Goal: Task Accomplishment & Management: Complete application form

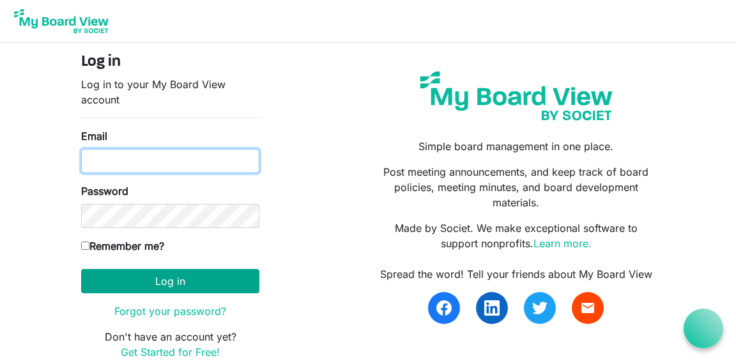
type input "[PERSON_NAME][EMAIL_ADDRESS][DOMAIN_NAME]"
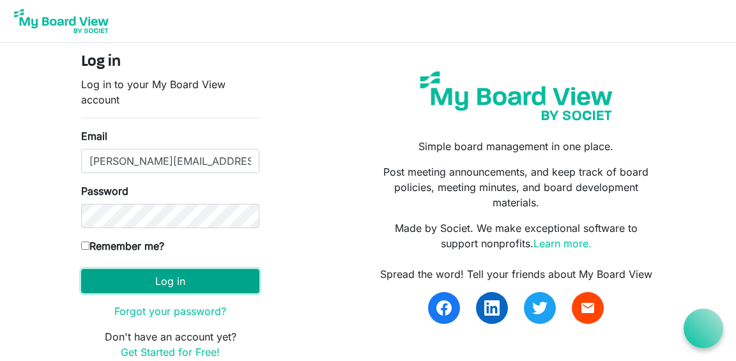
click at [170, 283] on button "Log in" at bounding box center [170, 281] width 178 height 24
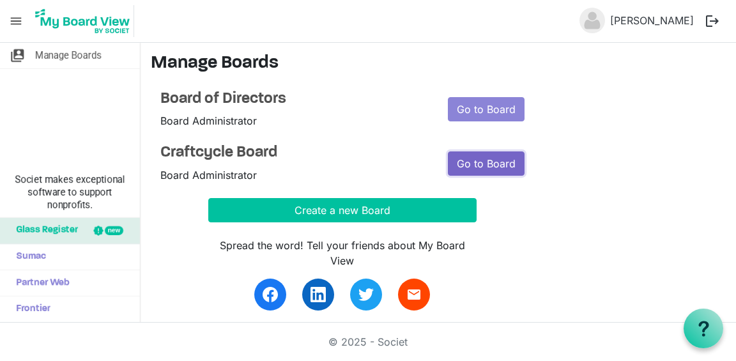
click at [481, 164] on link "Go to Board" at bounding box center [486, 163] width 77 height 24
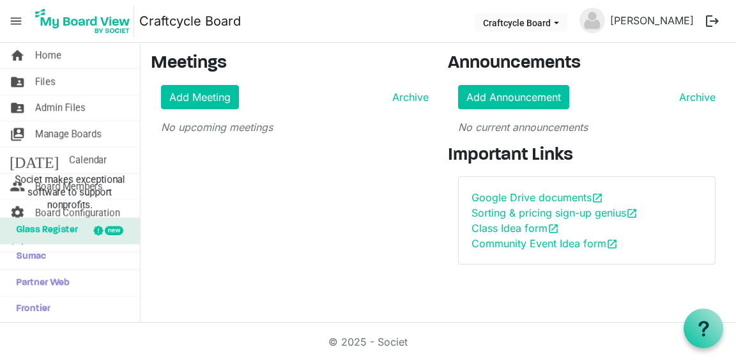
click at [19, 26] on span "menu" at bounding box center [16, 21] width 24 height 24
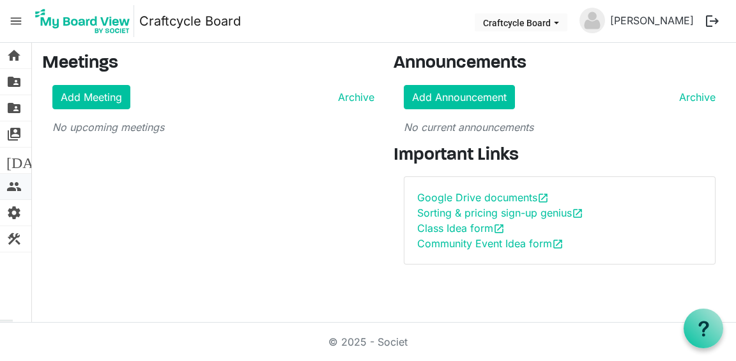
click at [16, 184] on span "people" at bounding box center [13, 187] width 15 height 26
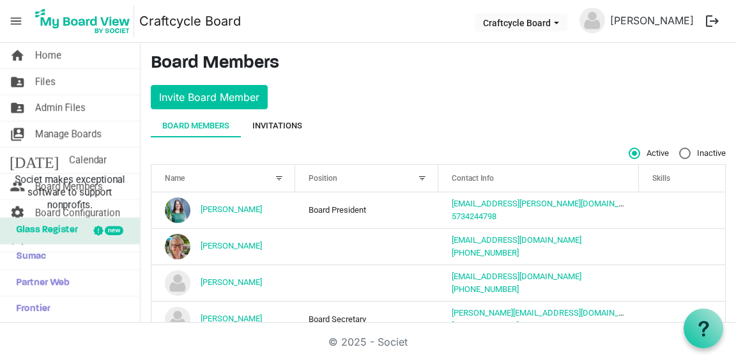
click at [285, 127] on div "Invitations" at bounding box center [277, 126] width 50 height 13
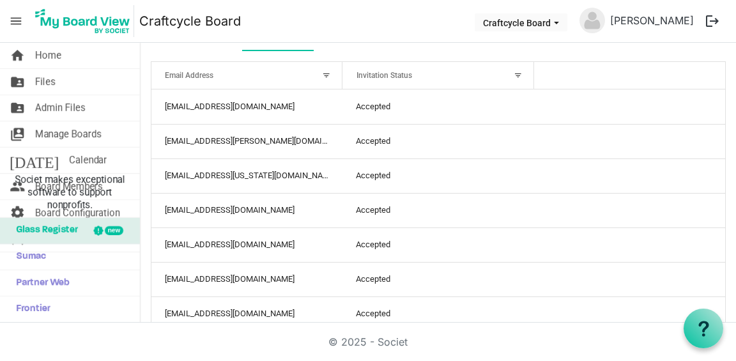
scroll to position [150, 0]
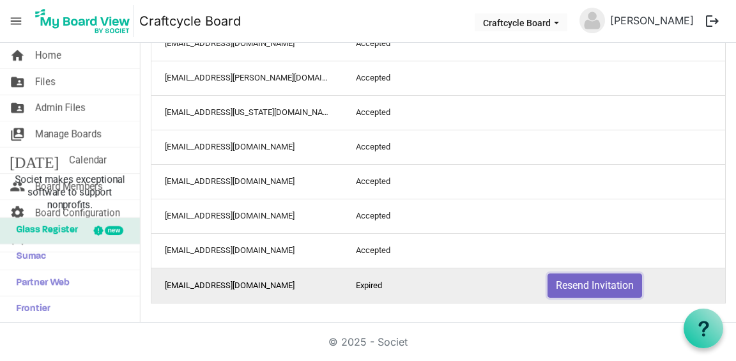
click at [591, 285] on button "Resend Invitation" at bounding box center [595, 286] width 95 height 24
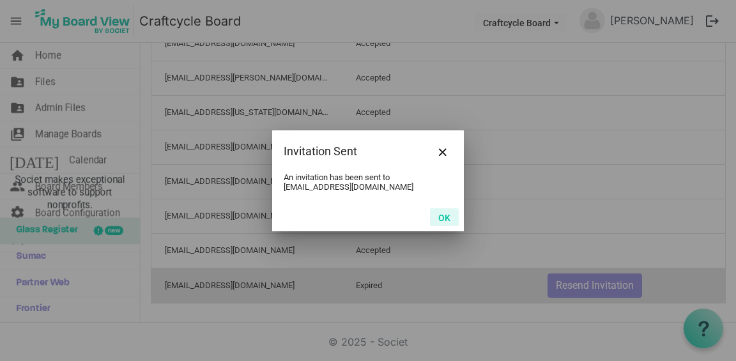
click at [446, 213] on button "OK" at bounding box center [444, 217] width 29 height 18
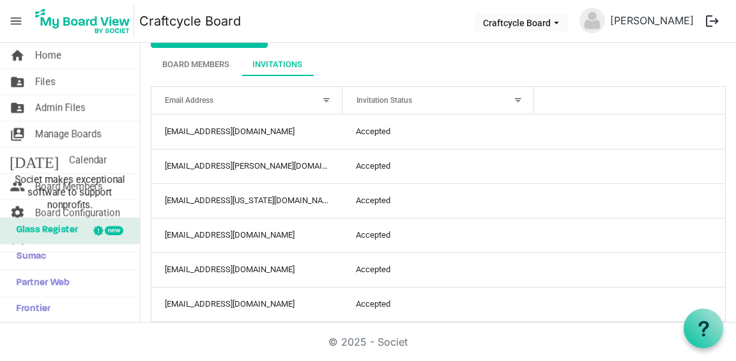
scroll to position [0, 0]
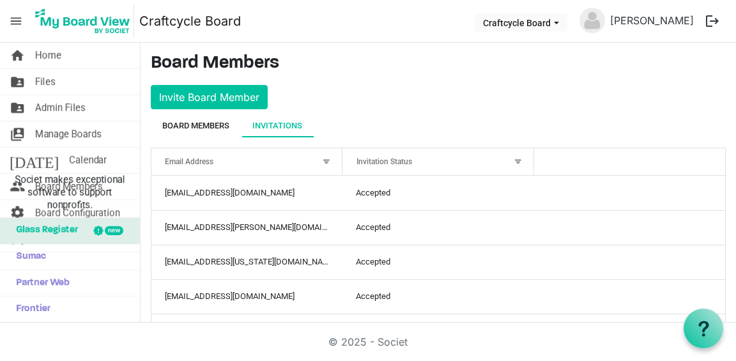
click at [215, 129] on div "Board Members" at bounding box center [195, 126] width 67 height 13
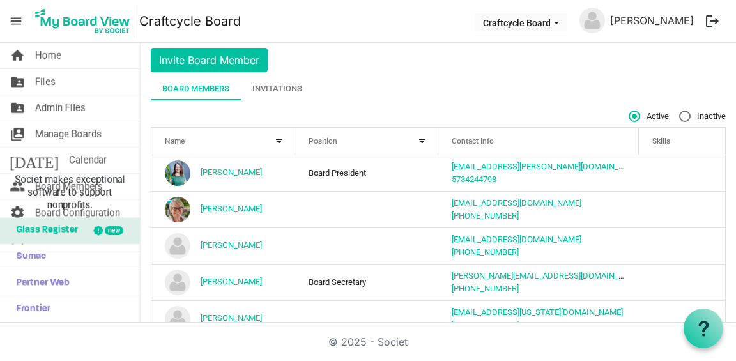
scroll to position [24, 0]
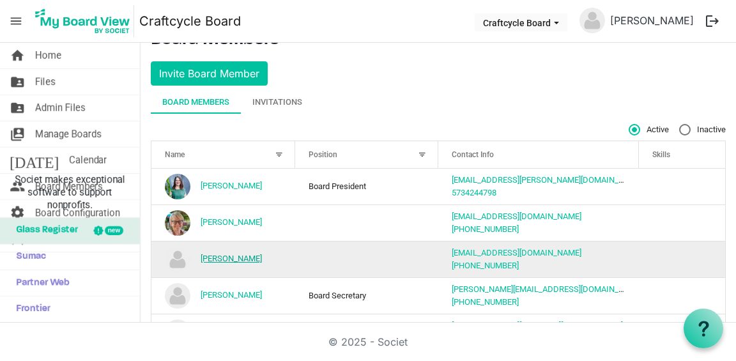
click at [247, 254] on link "Erin Robinson" at bounding box center [231, 259] width 61 height 10
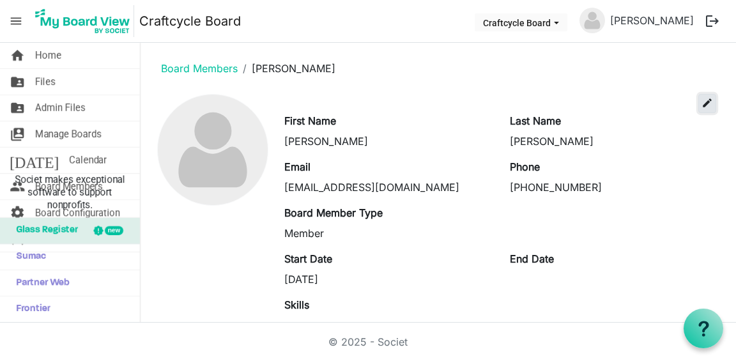
click at [709, 106] on span "edit" at bounding box center [708, 103] width 12 height 12
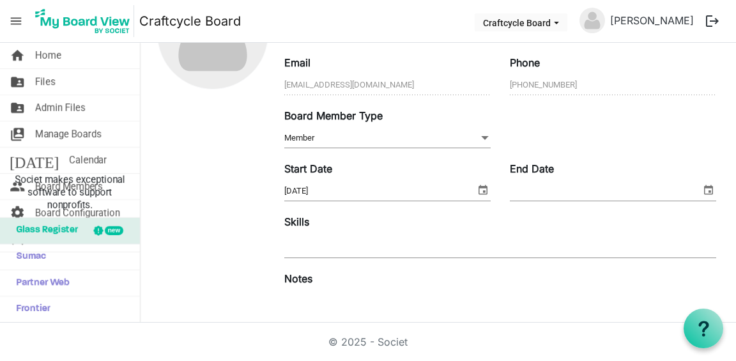
scroll to position [123, 0]
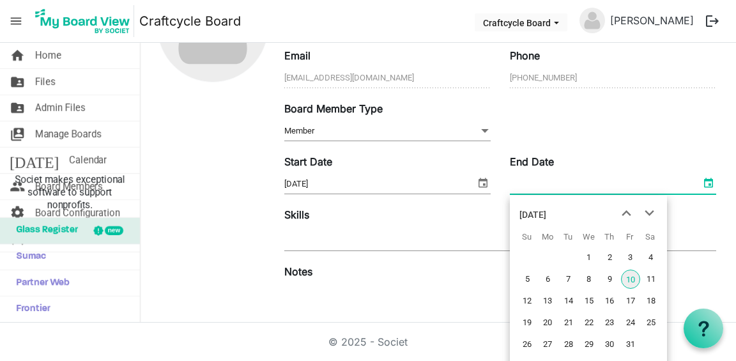
click at [704, 180] on span "select" at bounding box center [708, 182] width 15 height 17
click at [546, 213] on div "October 2025" at bounding box center [533, 215] width 27 height 26
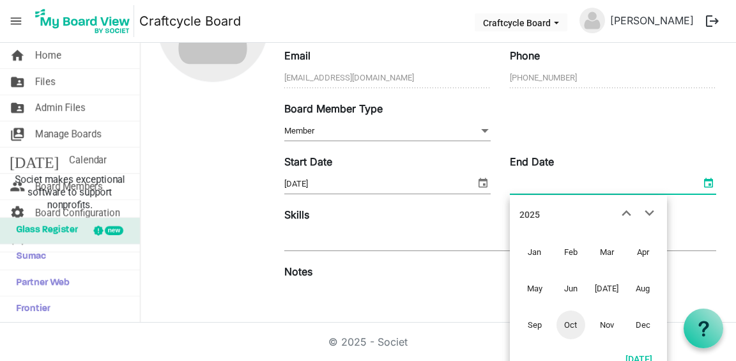
click at [529, 214] on div "2025" at bounding box center [530, 215] width 20 height 26
click at [571, 325] on span "2028" at bounding box center [571, 325] width 29 height 29
click at [601, 285] on span "Jul" at bounding box center [606, 288] width 29 height 29
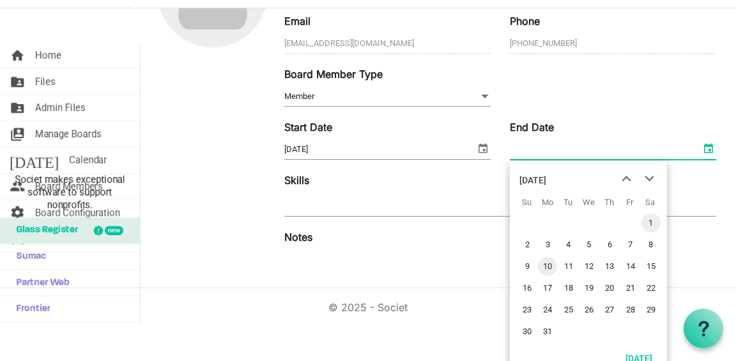
scroll to position [38, 0]
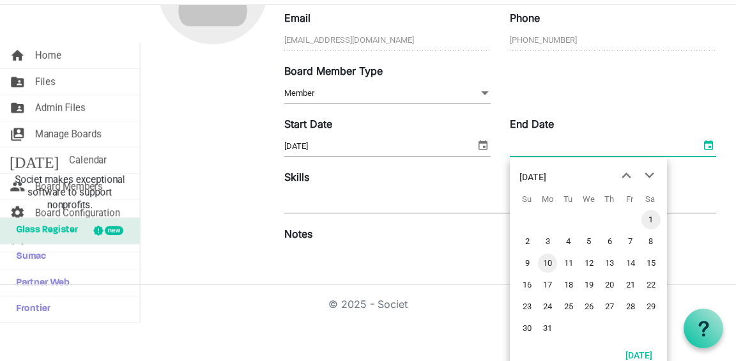
click at [651, 220] on span "1" at bounding box center [651, 219] width 19 height 19
type input "7/1/2028"
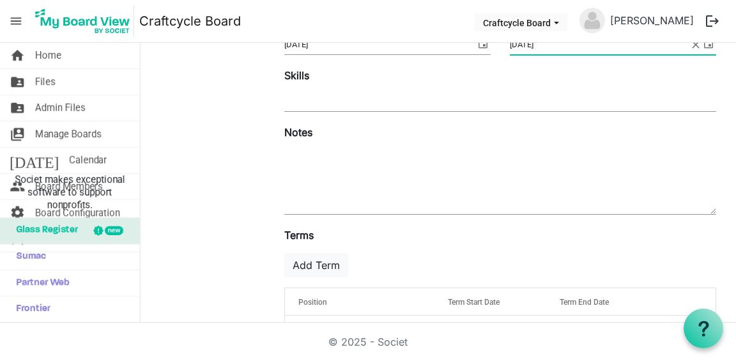
scroll to position [299, 0]
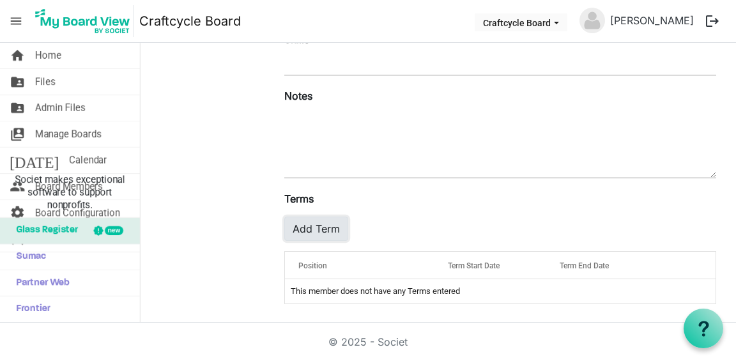
click at [333, 229] on button "Add Term" at bounding box center [316, 229] width 64 height 24
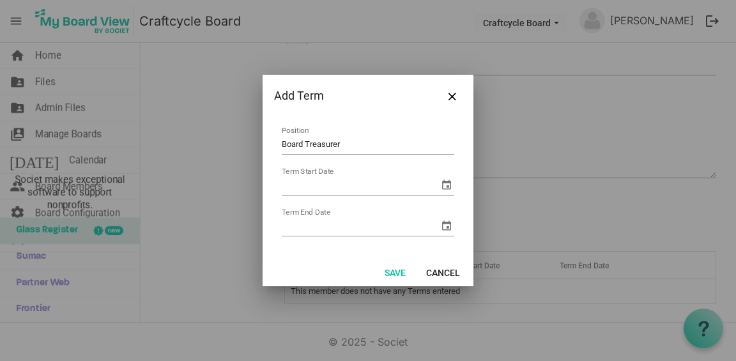
type input "Board Treasurer"
click at [378, 190] on input "Term Start Date" at bounding box center [360, 185] width 157 height 19
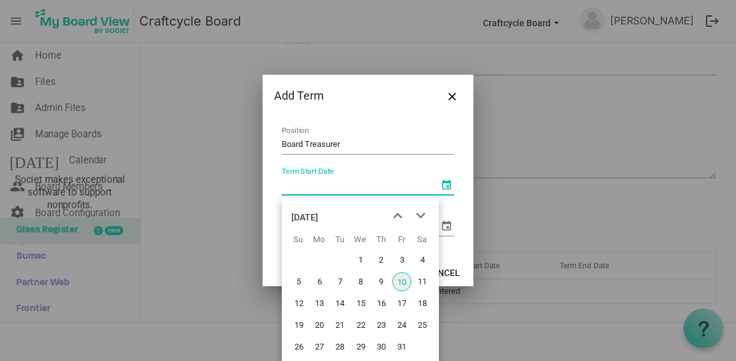
click at [444, 187] on span "select" at bounding box center [446, 184] width 15 height 15
click at [399, 216] on span "previous month" at bounding box center [398, 216] width 22 height 23
click at [399, 263] on span "1" at bounding box center [401, 260] width 19 height 19
type input "8/1/2025"
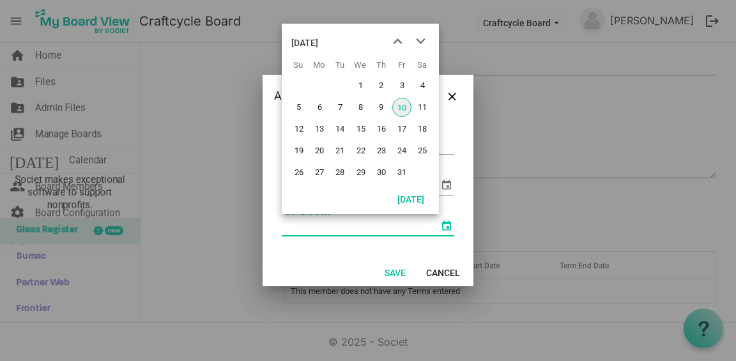
click at [448, 226] on span "select" at bounding box center [446, 225] width 15 height 15
click at [421, 41] on span "next month" at bounding box center [421, 41] width 22 height 23
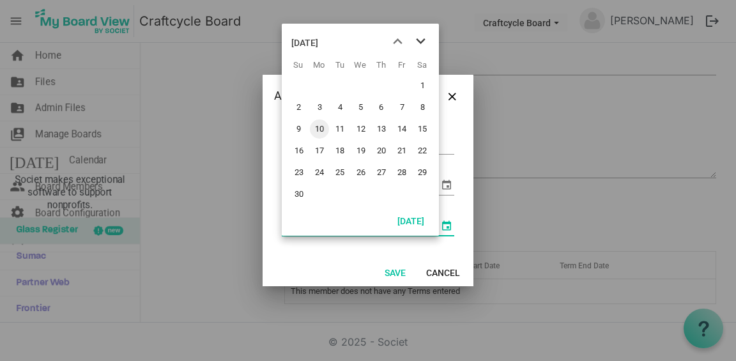
click at [421, 41] on span "next month" at bounding box center [421, 41] width 22 height 23
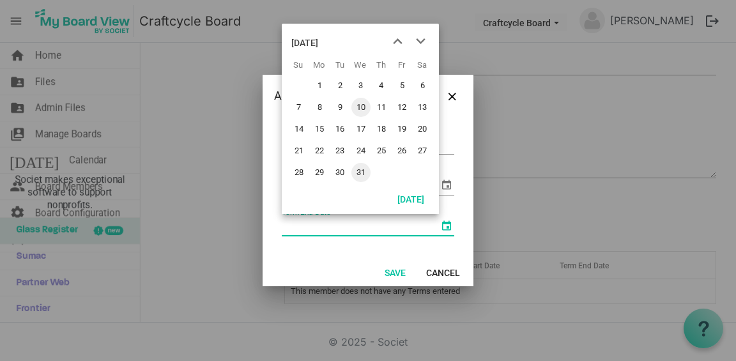
click at [363, 169] on span "31" at bounding box center [360, 172] width 19 height 19
type input "12/31/2025"
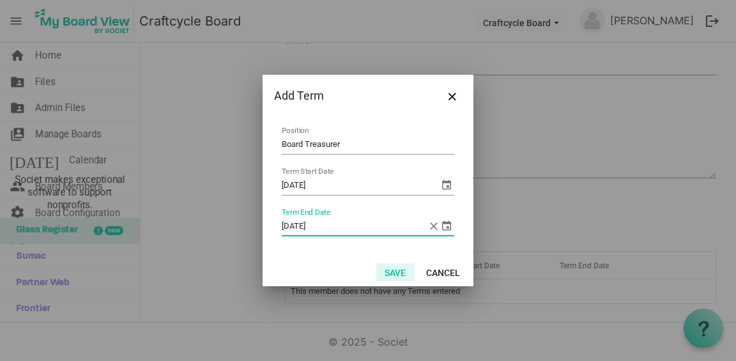
click at [400, 268] on button "Save" at bounding box center [395, 272] width 38 height 18
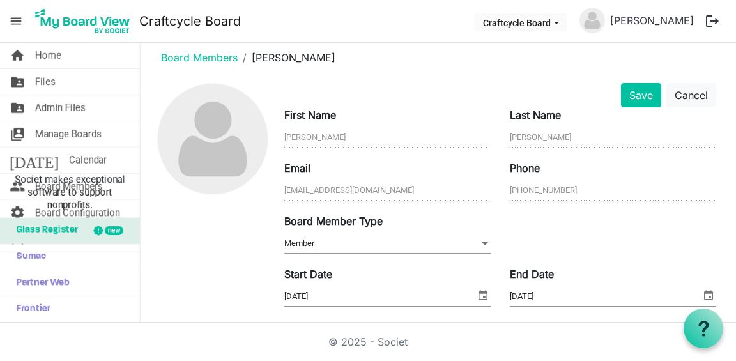
scroll to position [0, 0]
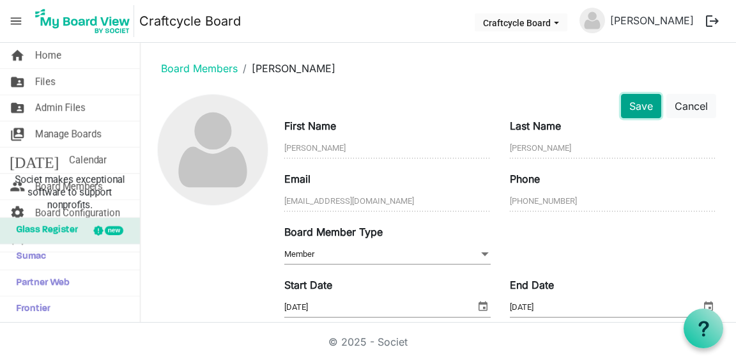
click at [631, 105] on button "Save" at bounding box center [641, 106] width 40 height 24
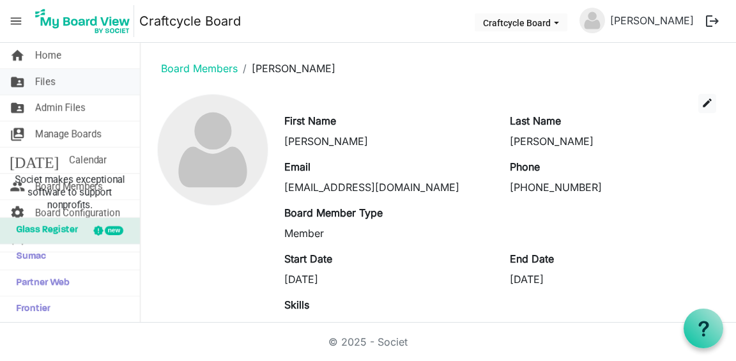
click at [60, 83] on link "folder_shared Files" at bounding box center [70, 82] width 140 height 26
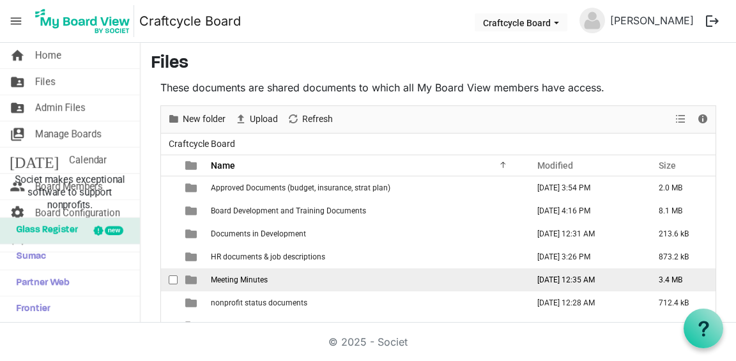
click at [251, 281] on span "Meeting Minutes" at bounding box center [239, 279] width 57 height 9
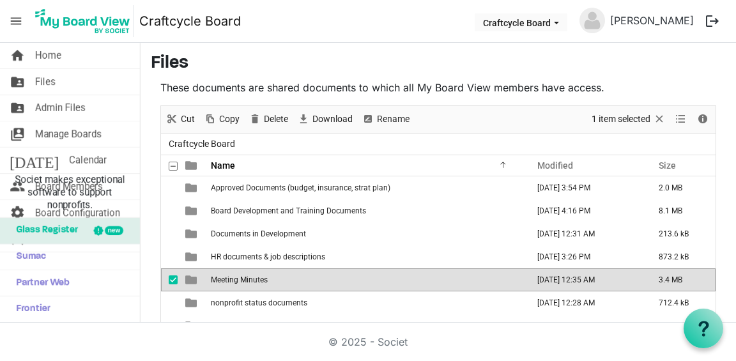
click at [255, 280] on span "Meeting Minutes" at bounding box center [239, 279] width 57 height 9
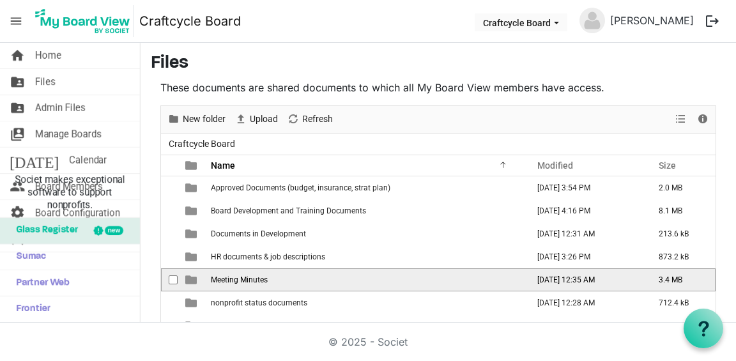
click at [255, 280] on span "Meeting Minutes" at bounding box center [239, 279] width 57 height 9
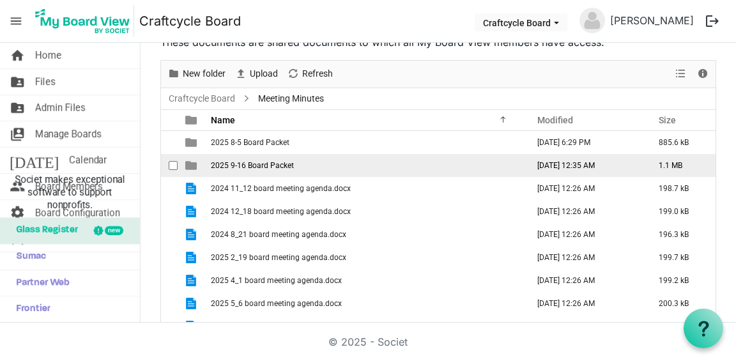
scroll to position [45, 0]
click at [249, 164] on span "2025 9-16 Board Packet" at bounding box center [252, 166] width 83 height 9
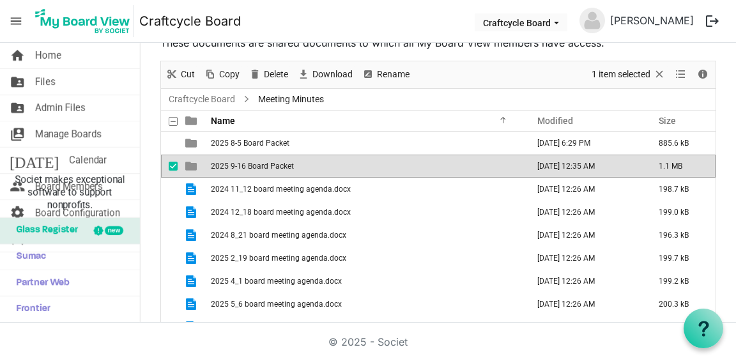
click at [249, 164] on span "2025 9-16 Board Packet" at bounding box center [252, 166] width 83 height 9
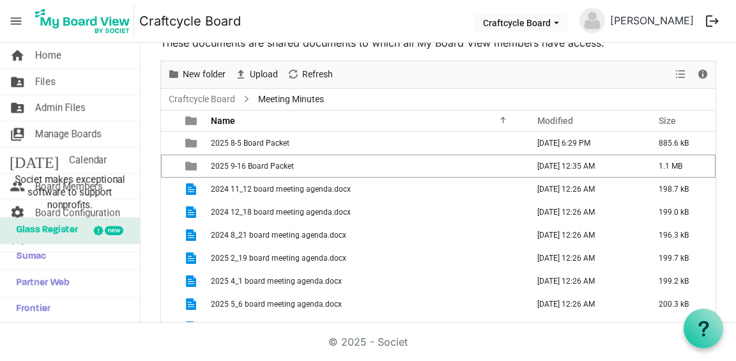
click at [212, 63] on div "New folder" at bounding box center [196, 74] width 67 height 27
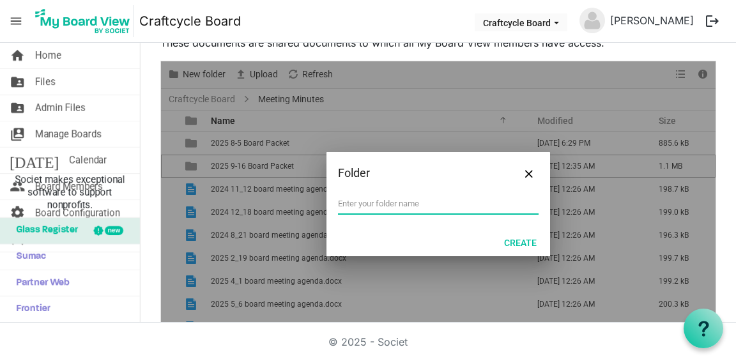
click at [402, 206] on input "text" at bounding box center [438, 203] width 201 height 19
type input "2025 10-14 Board Packet"
click at [527, 231] on div "Create" at bounding box center [439, 242] width 224 height 28
click at [524, 237] on button "Create" at bounding box center [520, 242] width 49 height 18
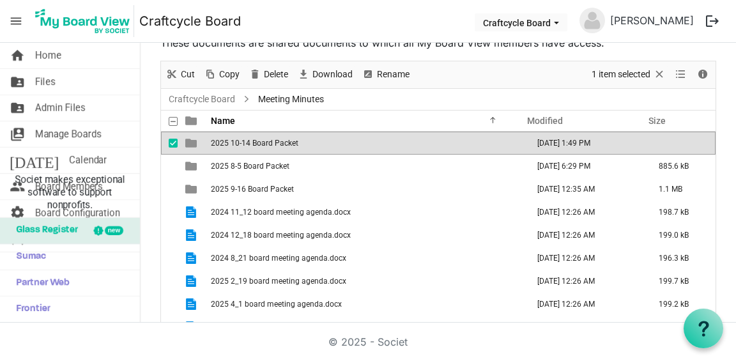
click at [249, 143] on span "2025 10-14 Board Packet" at bounding box center [255, 143] width 88 height 9
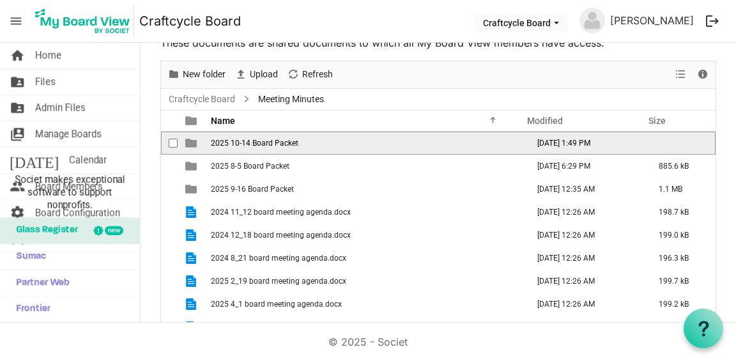
click at [249, 143] on span "2025 10-14 Board Packet" at bounding box center [255, 143] width 88 height 9
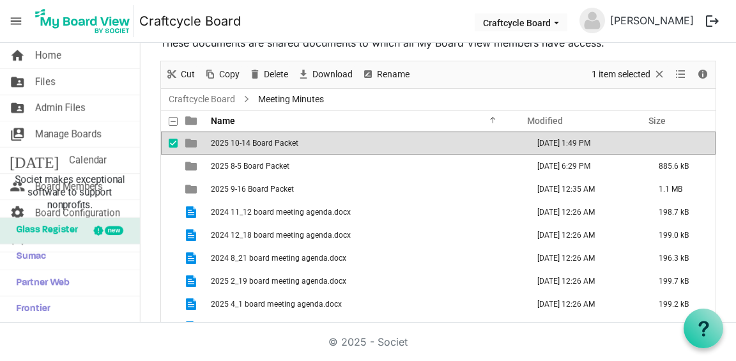
click at [249, 143] on span "2025 10-14 Board Packet" at bounding box center [255, 143] width 88 height 9
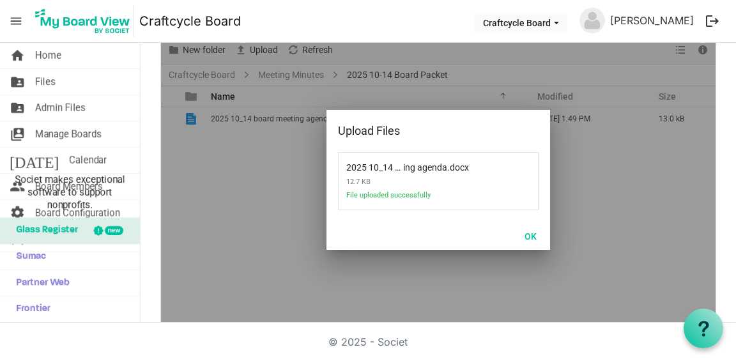
click at [270, 204] on div at bounding box center [438, 180] width 555 height 286
click at [538, 235] on button "OK" at bounding box center [530, 236] width 29 height 18
click at [534, 236] on button "OK" at bounding box center [530, 236] width 29 height 18
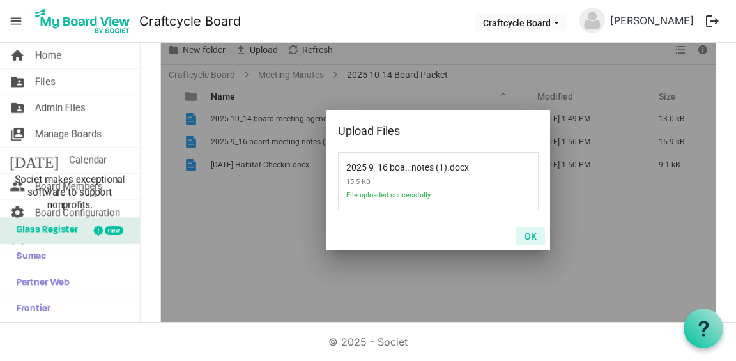
click at [537, 238] on button "OK" at bounding box center [530, 236] width 29 height 18
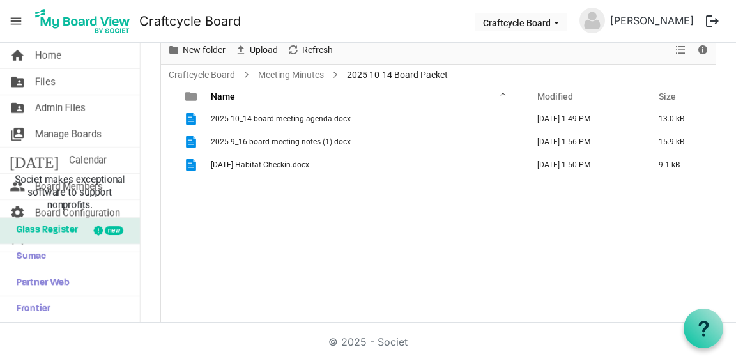
scroll to position [0, 0]
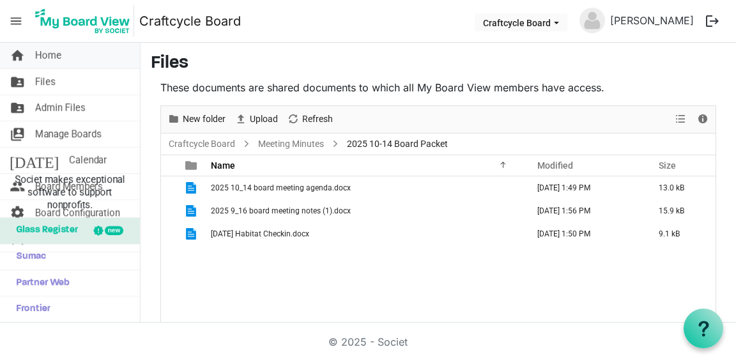
click at [82, 54] on link "home Home" at bounding box center [70, 56] width 140 height 26
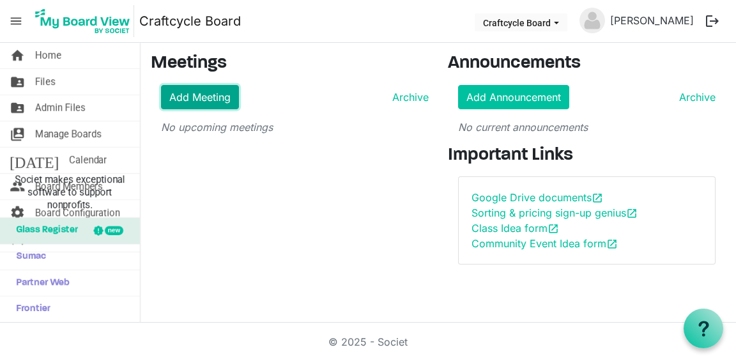
click at [232, 93] on link "Add Meeting" at bounding box center [200, 97] width 78 height 24
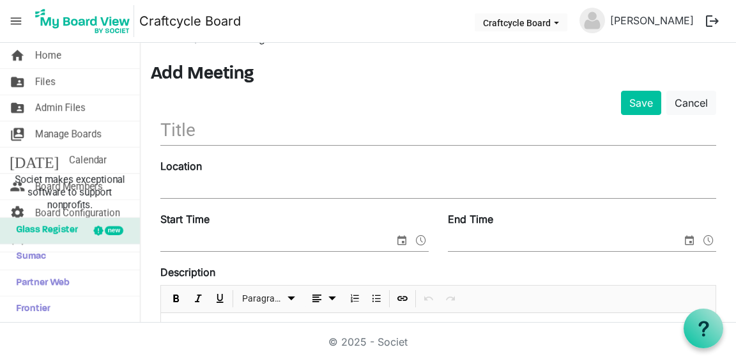
scroll to position [31, 0]
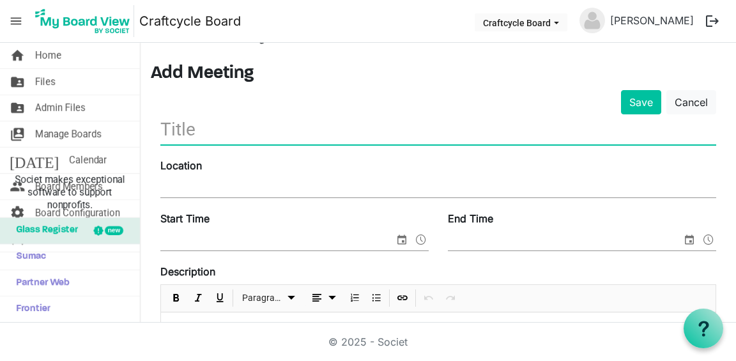
click at [249, 127] on input "text" at bounding box center [438, 129] width 556 height 30
type input "[DATE] Board Meeting"
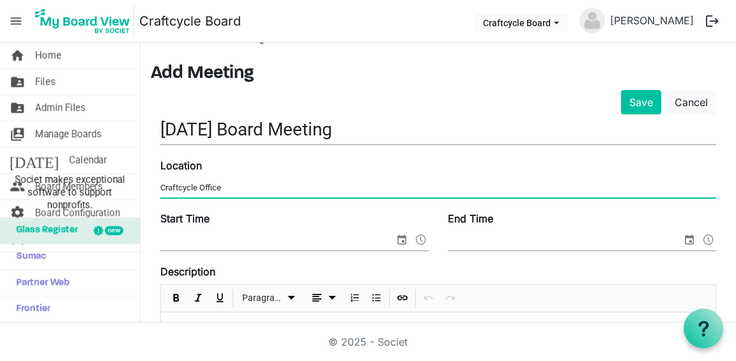
type input "Craftcycle Office"
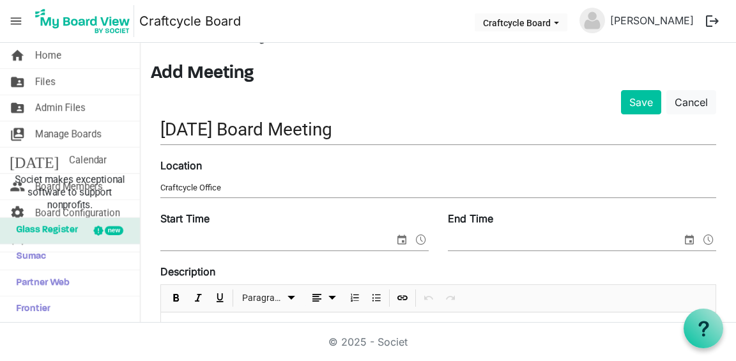
click at [311, 250] on span at bounding box center [294, 241] width 268 height 20
click at [313, 242] on input "Start Time" at bounding box center [277, 240] width 234 height 19
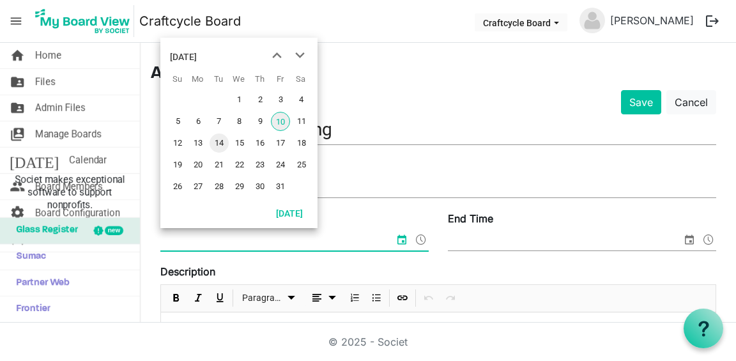
click at [222, 142] on span "14" at bounding box center [219, 143] width 19 height 19
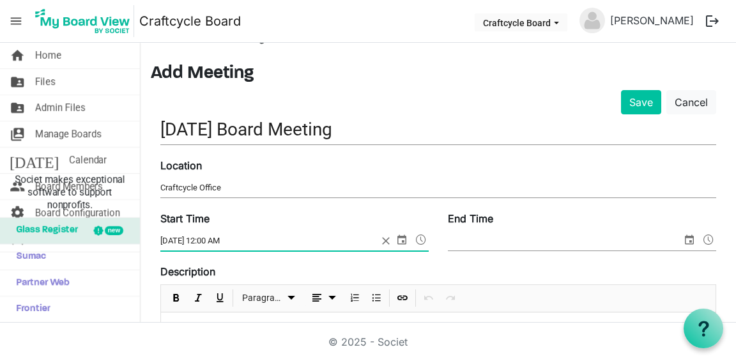
drag, startPoint x: 208, startPoint y: 240, endPoint x: 245, endPoint y: 240, distance: 37.1
click at [245, 240] on input "10/14/2025 12:00 AM" at bounding box center [268, 240] width 217 height 19
type input "10/14/2025 5:30pm"
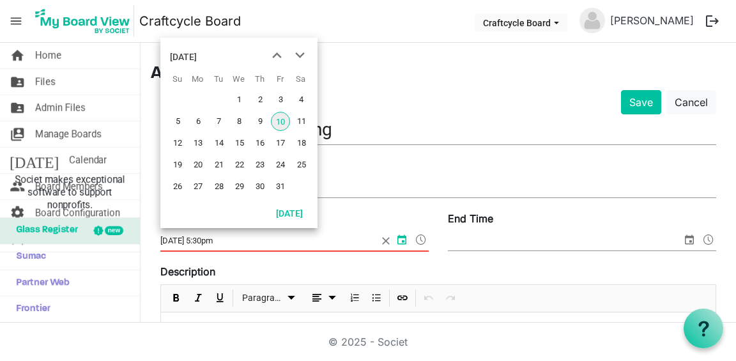
drag, startPoint x: 240, startPoint y: 242, endPoint x: 148, endPoint y: 245, distance: 91.4
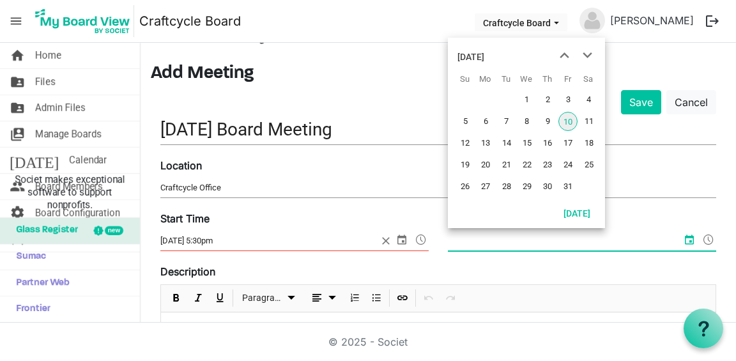
click at [496, 243] on input "End Time" at bounding box center [565, 240] width 234 height 19
paste input "10/14/2025 5:30pm"
click at [505, 244] on input "10/14/2025 5:30pm" at bounding box center [556, 240] width 217 height 19
click at [497, 241] on input "10/14/2025 5:30pm" at bounding box center [556, 240] width 217 height 19
click at [617, 246] on input "10/14/2025 5:30pm" at bounding box center [556, 240] width 217 height 19
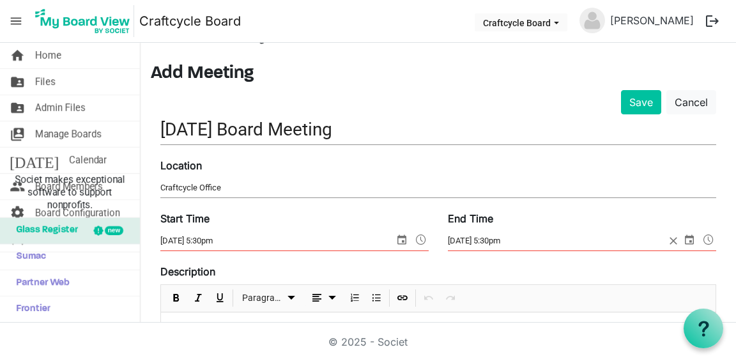
click at [541, 270] on div "Description Paragraph" at bounding box center [438, 321] width 556 height 114
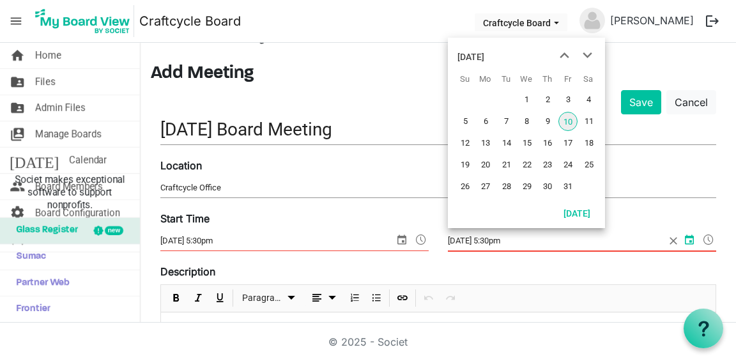
click at [499, 242] on input "10/14/2025 5:30pm" at bounding box center [556, 240] width 217 height 19
click at [506, 241] on input "10/14/2025 7:30pm" at bounding box center [556, 240] width 217 height 19
click at [510, 242] on input "10/14/2025 7:30pm" at bounding box center [556, 240] width 217 height 19
click at [506, 239] on input "10/14/2025 7:30pm" at bounding box center [556, 240] width 217 height 19
click at [626, 240] on input "10/14/2025 7:30pm" at bounding box center [556, 240] width 217 height 19
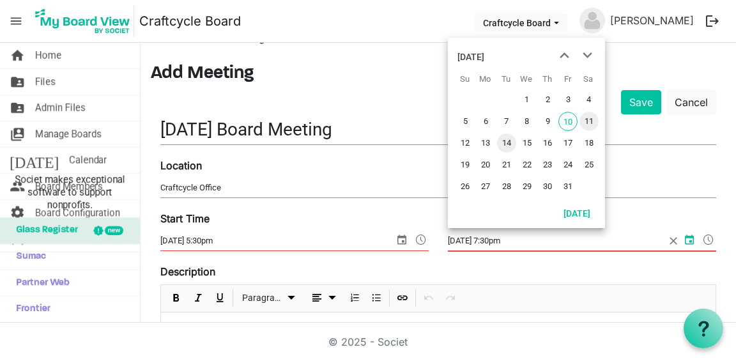
click at [511, 142] on span "14" at bounding box center [506, 143] width 19 height 19
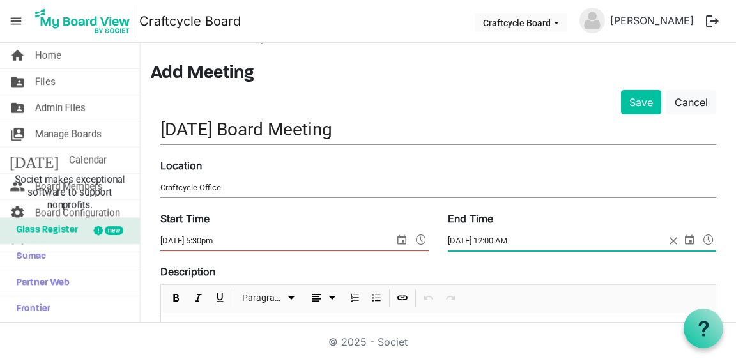
click at [498, 241] on input "10/14/2025 12:00 AM" at bounding box center [556, 240] width 217 height 19
type input "10/14/2025 12:00 AM"
click at [420, 236] on span at bounding box center [420, 239] width 15 height 17
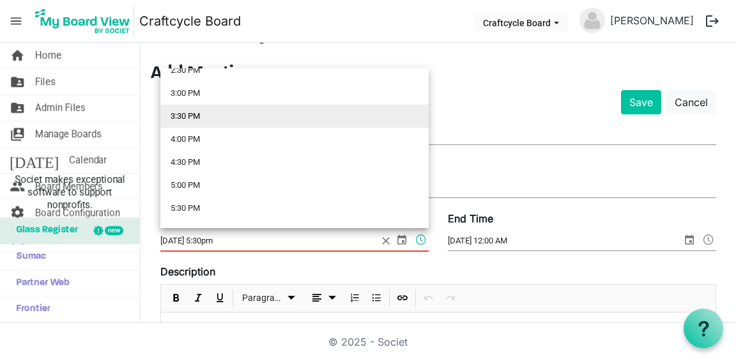
scroll to position [685, 0]
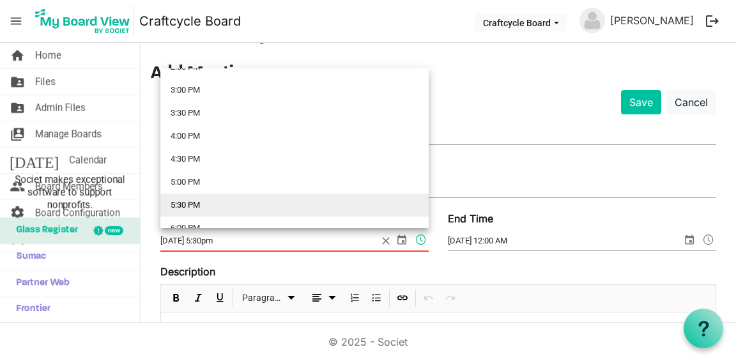
click at [259, 197] on li "5:30 PM" at bounding box center [294, 205] width 268 height 23
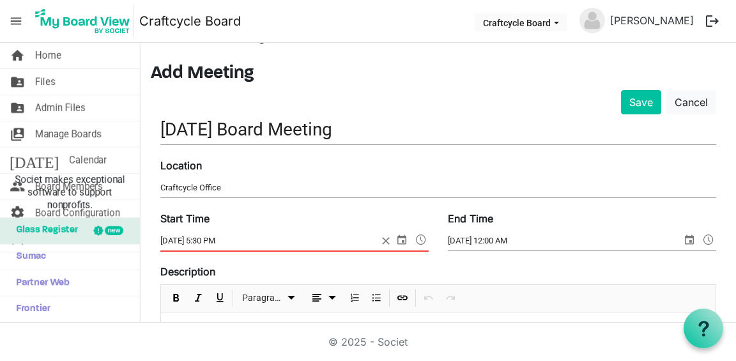
click at [189, 241] on input "10/10/2025 5:30 PM" at bounding box center [268, 240] width 217 height 19
click at [176, 241] on input "10/10/2025 5:30 PM" at bounding box center [268, 240] width 217 height 19
click at [181, 242] on input "10/10/2025 5:30 PM" at bounding box center [268, 240] width 217 height 19
type input "10/14/2025 5:30 PM"
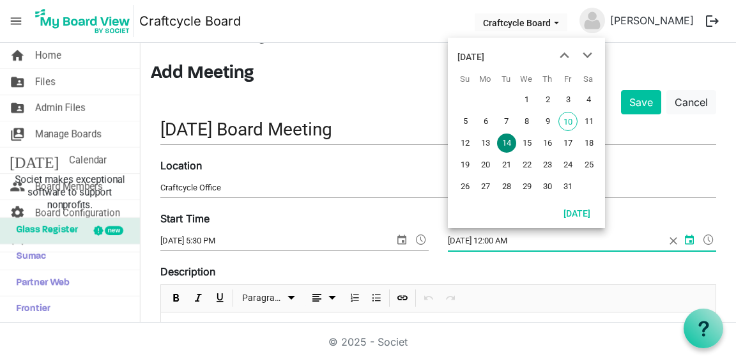
click at [518, 243] on input "10/14/2025 12:00 AM" at bounding box center [556, 240] width 217 height 19
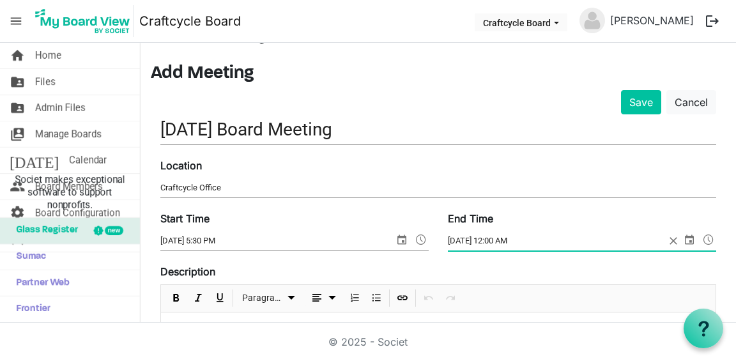
click at [713, 236] on span at bounding box center [708, 239] width 15 height 17
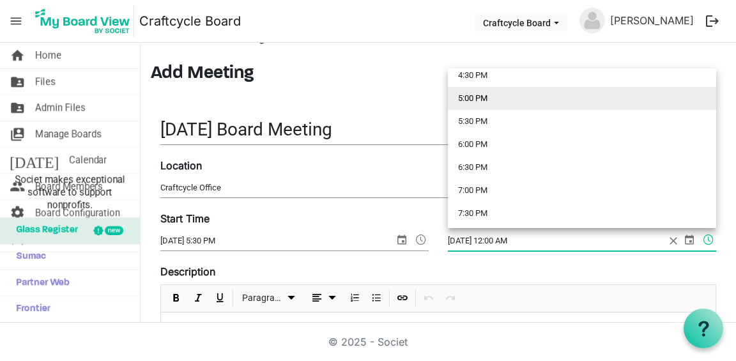
scroll to position [781, 0]
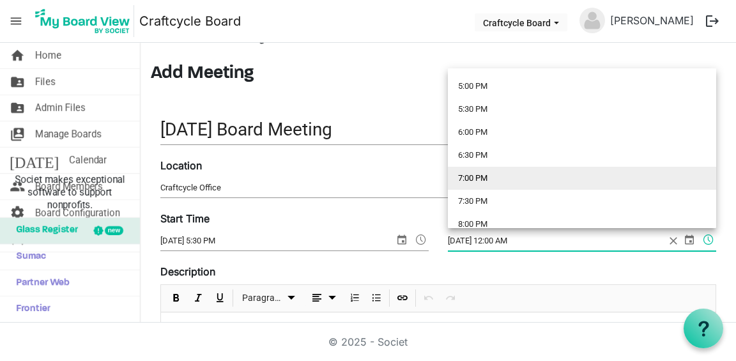
click at [495, 181] on li "7:00 PM" at bounding box center [582, 178] width 268 height 23
type input "10/14/2025 7:00 PM"
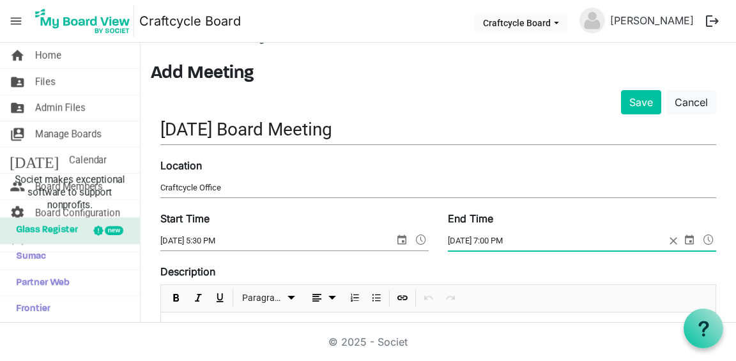
click at [499, 269] on div "Description Paragraph" at bounding box center [438, 321] width 556 height 114
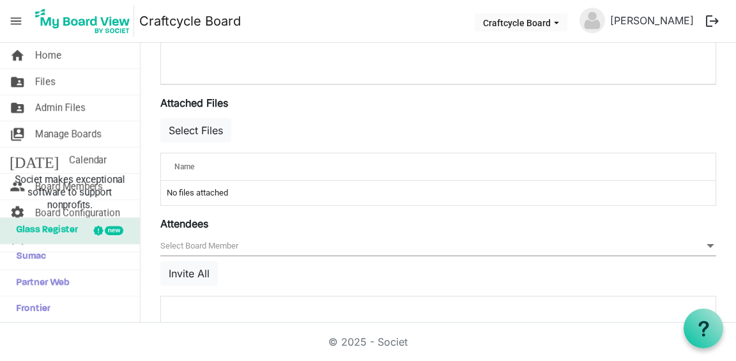
scroll to position [450, 0]
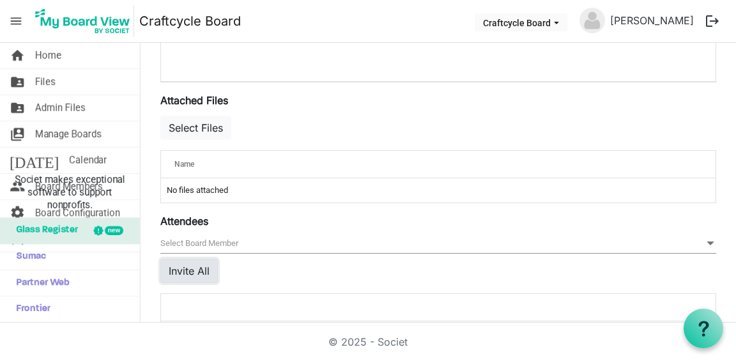
click at [198, 266] on button "Invite All" at bounding box center [189, 271] width 58 height 24
click at [247, 240] on span "null" at bounding box center [438, 244] width 556 height 20
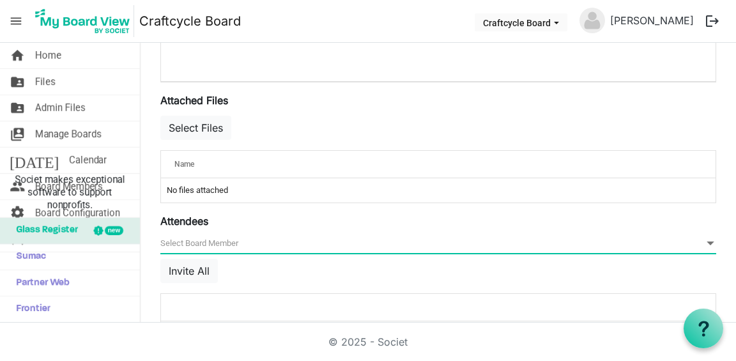
click at [247, 240] on span "null" at bounding box center [438, 244] width 556 height 20
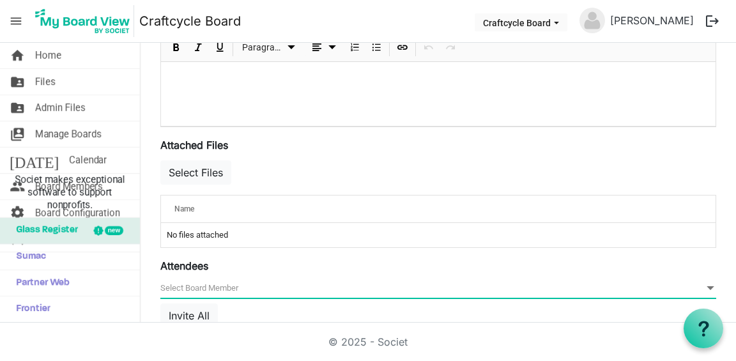
scroll to position [404, 0]
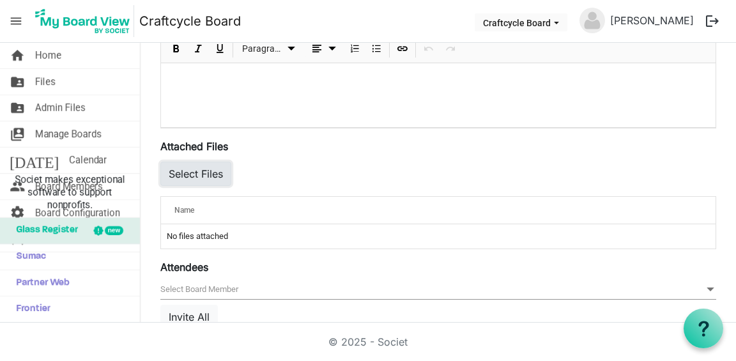
click at [210, 174] on button "Select Files" at bounding box center [195, 174] width 71 height 24
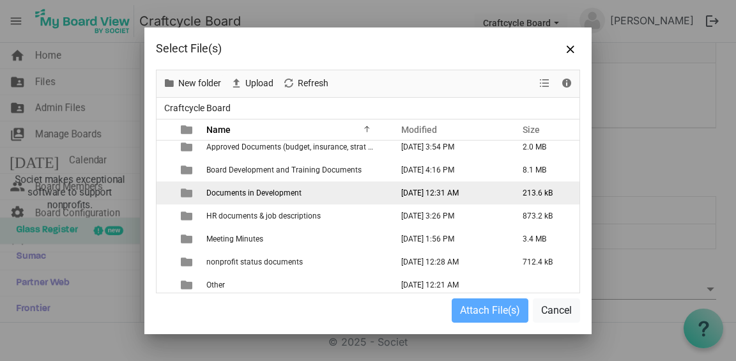
scroll to position [0, 0]
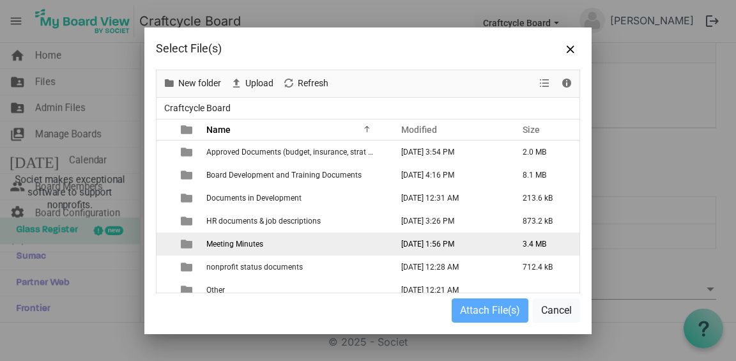
click at [249, 243] on span "Meeting Minutes" at bounding box center [234, 244] width 57 height 9
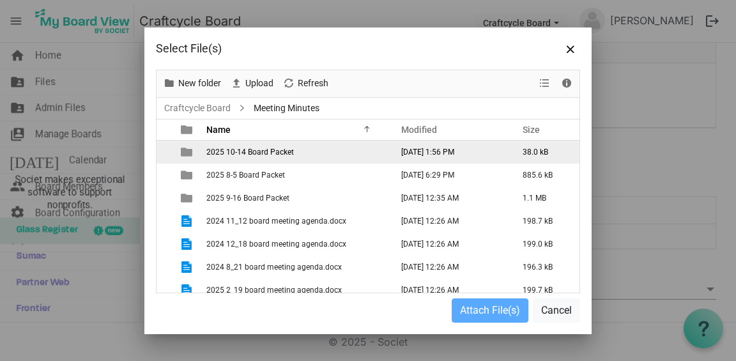
click at [290, 149] on span "2025 10-14 Board Packet" at bounding box center [250, 152] width 88 height 9
click at [329, 153] on td "2025 10-14 Board Packet" at bounding box center [295, 152] width 185 height 23
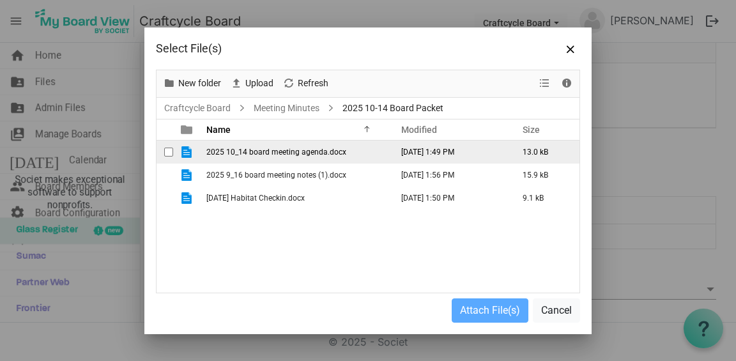
click at [168, 151] on span "checkbox" at bounding box center [168, 152] width 9 height 9
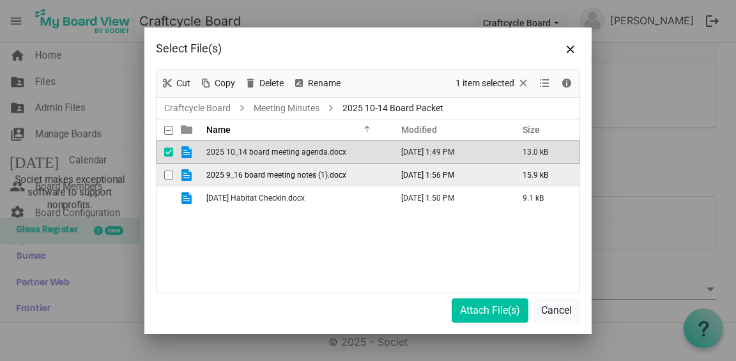
click at [167, 175] on span "checkbox" at bounding box center [168, 175] width 9 height 9
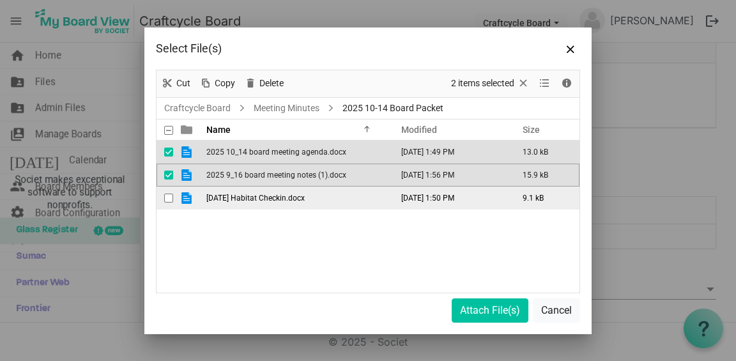
click at [166, 200] on span "checkbox" at bounding box center [168, 198] width 9 height 9
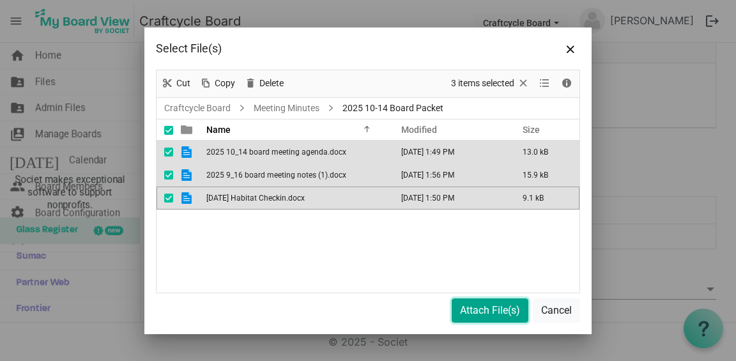
click at [504, 314] on button "Attach File(s)" at bounding box center [490, 310] width 77 height 24
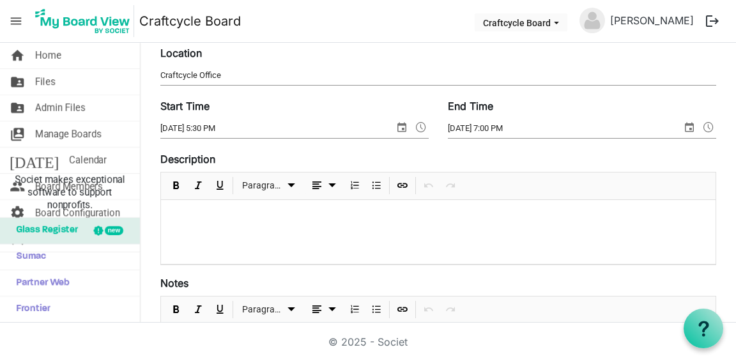
scroll to position [135, 0]
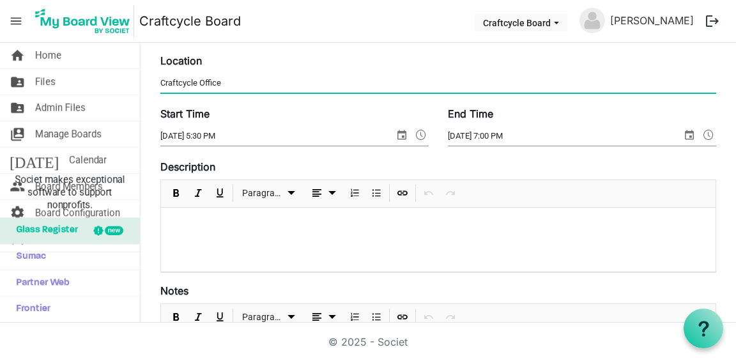
click at [340, 79] on input "Craftcycle Office" at bounding box center [438, 82] width 556 height 19
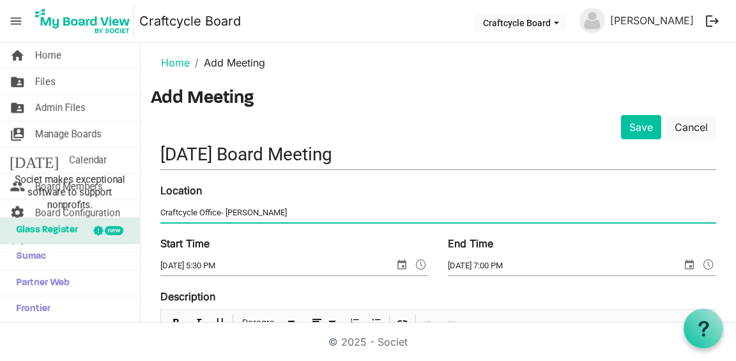
scroll to position [0, 0]
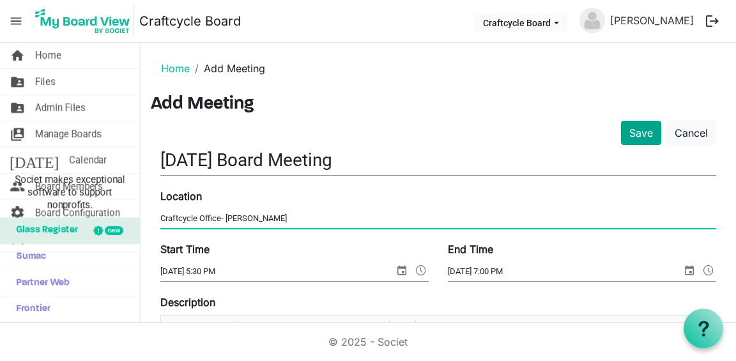
type input "Craftcycle Office- Garth"
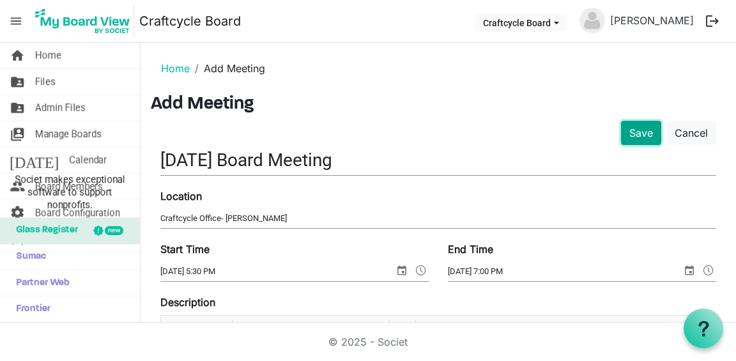
click at [638, 138] on button "Save" at bounding box center [641, 133] width 40 height 24
